Goal: Book appointment/travel/reservation

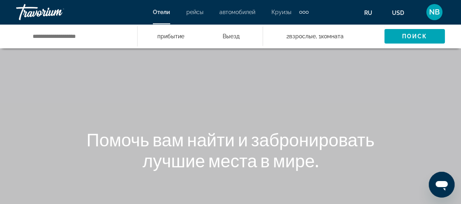
click at [438, 119] on div "Main content" at bounding box center [230, 121] width 461 height 242
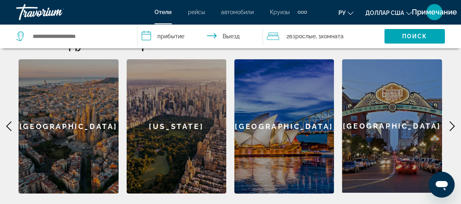
scroll to position [241, 0]
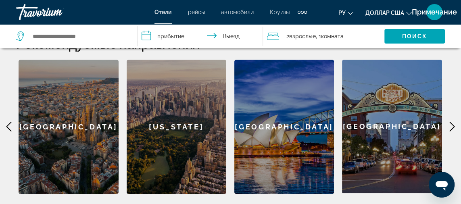
click at [409, 13] on icon "Изменить валюту" at bounding box center [409, 13] width 6 height 6
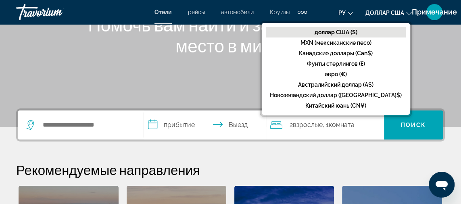
scroll to position [111, 0]
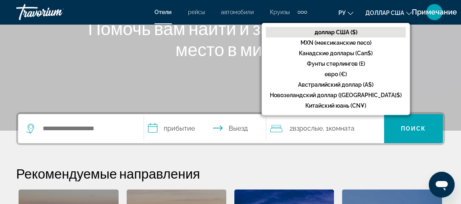
click at [431, 56] on div "Помочь вам найти и занять лучшее место в мире." at bounding box center [230, 39] width 461 height 42
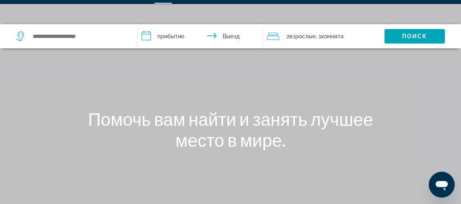
scroll to position [0, 0]
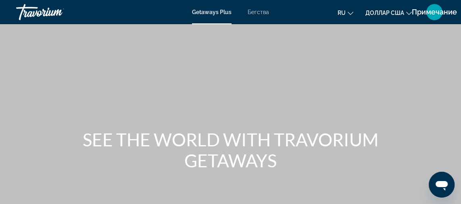
click at [256, 23] on mat-toolbar "Getaways Plus Бегства ru English Español Français Italiano Português русский до…" at bounding box center [230, 12] width 461 height 24
click at [263, 9] on font "Бегства" at bounding box center [257, 12] width 21 height 6
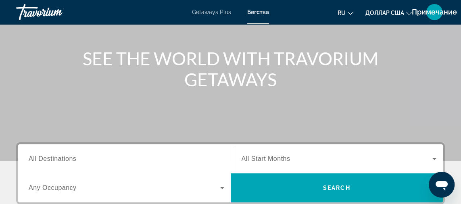
scroll to position [81, 0]
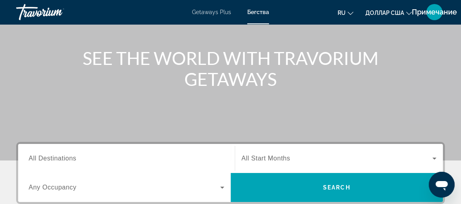
click at [97, 161] on input "Destination All Destinations" at bounding box center [126, 159] width 195 height 10
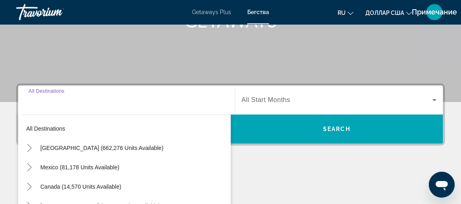
scroll to position [197, 0]
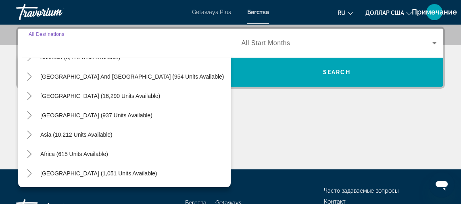
click at [26, 135] on icon "Toggle Asia (10,212 units available)" at bounding box center [29, 135] width 8 height 8
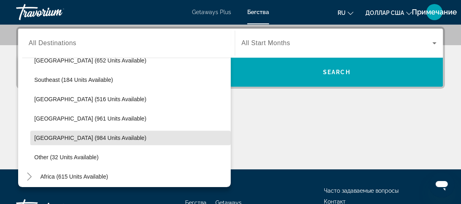
scroll to position [401, 0]
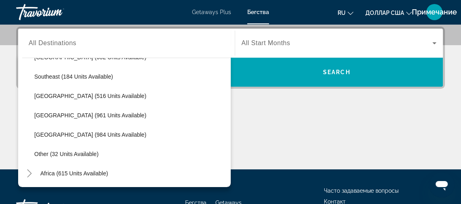
click at [114, 141] on span "Search widget" at bounding box center [130, 134] width 200 height 19
type input "**********"
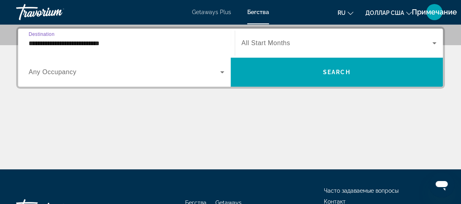
click at [222, 72] on icon "Search widget" at bounding box center [222, 72] width 4 height 2
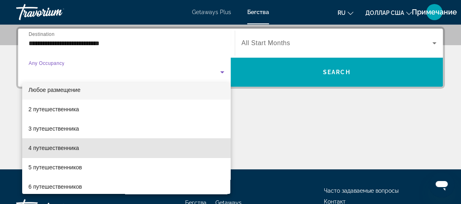
scroll to position [0, 0]
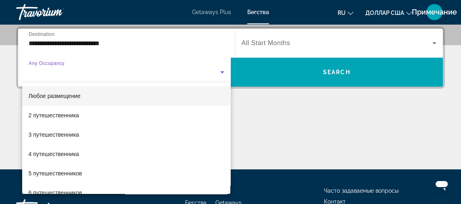
click at [98, 152] on mat-option "4 путешественника" at bounding box center [126, 153] width 208 height 19
